Goal: Task Accomplishment & Management: Use online tool/utility

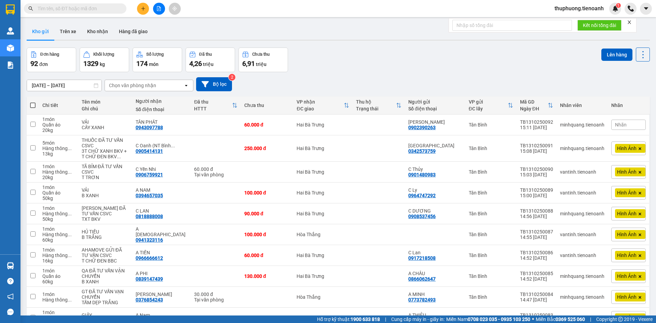
click at [119, 6] on span at bounding box center [75, 8] width 102 height 10
click at [109, 5] on input "text" at bounding box center [78, 9] width 81 height 8
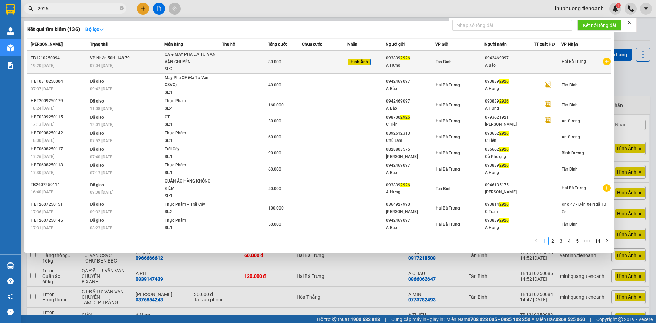
type input "2926"
click at [282, 65] on div "80.000" at bounding box center [284, 62] width 33 height 8
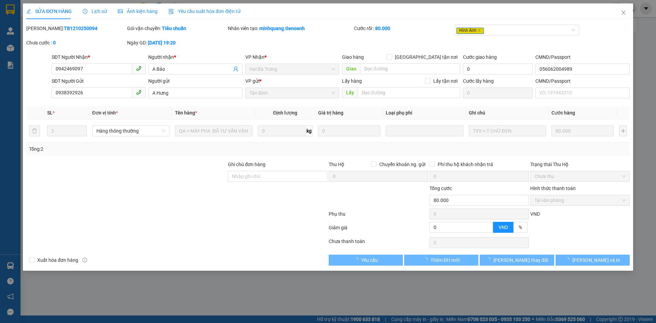
type input "0942469097"
type input "A Bảo"
type input "056062004989"
type input "0938392926"
type input "A Hưng"
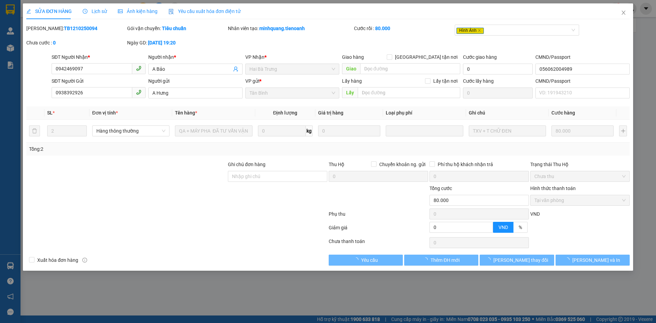
type input "0"
type input "80.000"
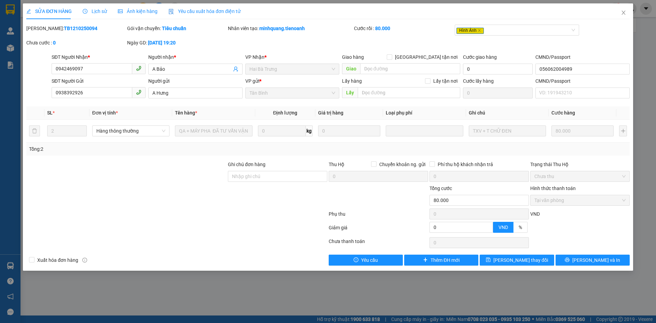
click at [138, 13] on span "Ảnh kiện hàng" at bounding box center [138, 11] width 40 height 5
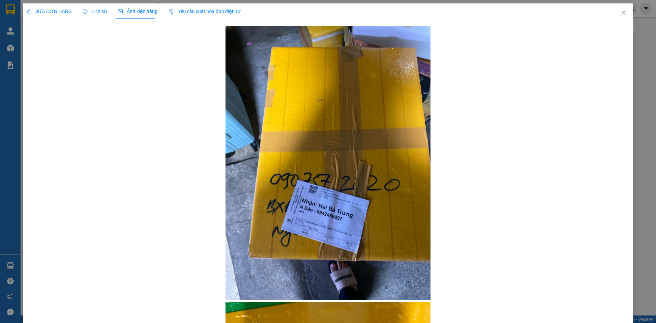
click at [56, 15] on div "SỬA ĐƠN HÀNG" at bounding box center [48, 12] width 45 height 8
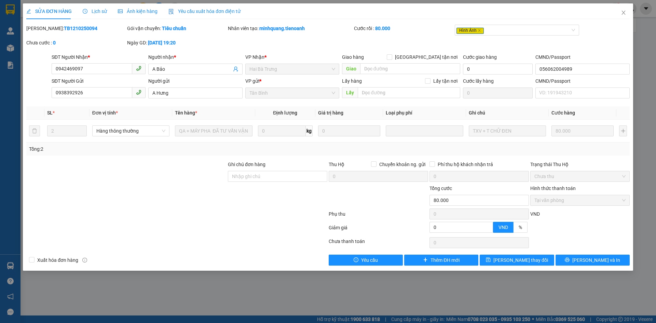
click at [97, 13] on span "Lịch sử" at bounding box center [95, 11] width 24 height 5
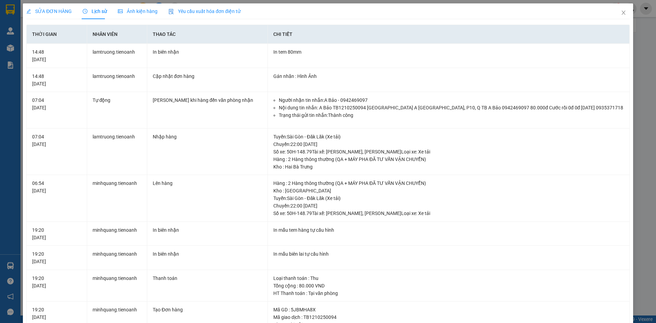
click at [59, 9] on span "SỬA ĐƠN HÀNG" at bounding box center [48, 11] width 45 height 5
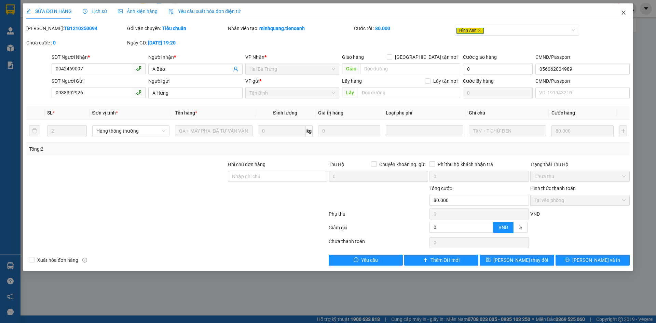
click at [618, 16] on span "Close" at bounding box center [623, 12] width 19 height 19
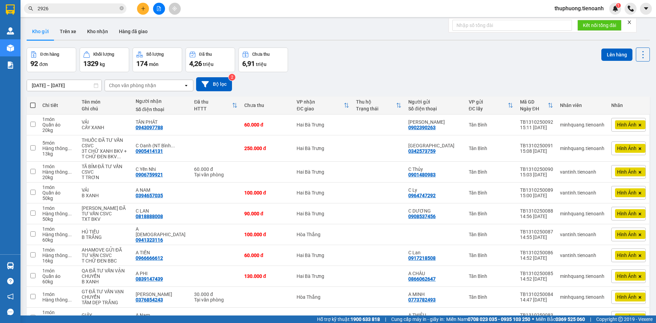
click at [96, 12] on input "2926" at bounding box center [78, 9] width 81 height 8
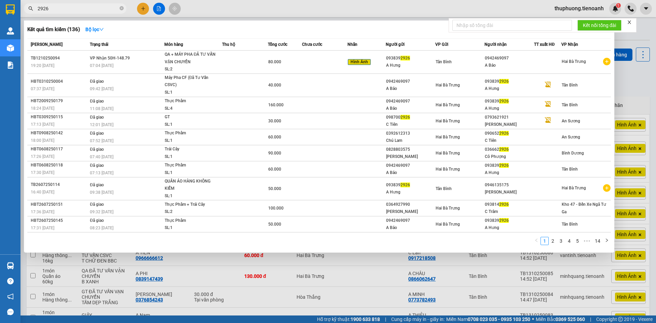
click at [96, 12] on input "2926" at bounding box center [78, 9] width 81 height 8
paste input "0913447070"
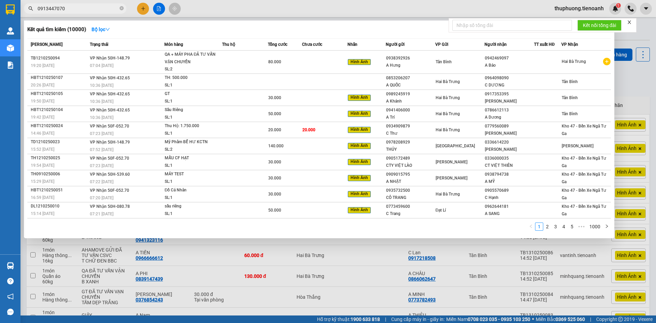
type input "0913447070"
